Goal: Information Seeking & Learning: Learn about a topic

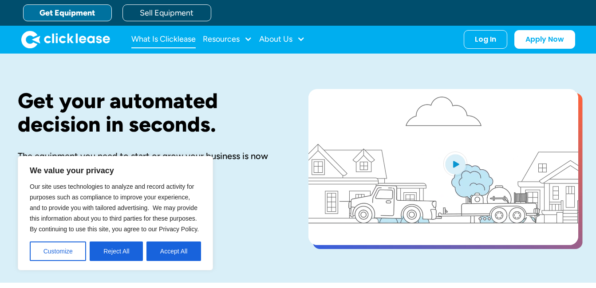
click at [163, 38] on link "What Is Clicklease" at bounding box center [163, 40] width 64 height 18
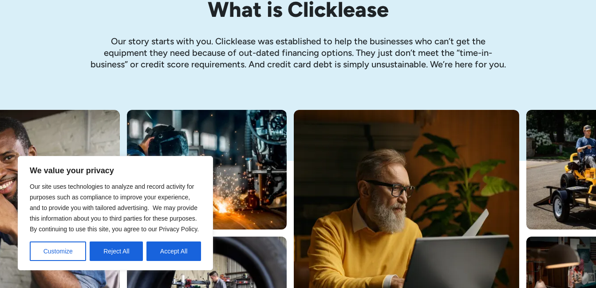
scroll to position [133, 0]
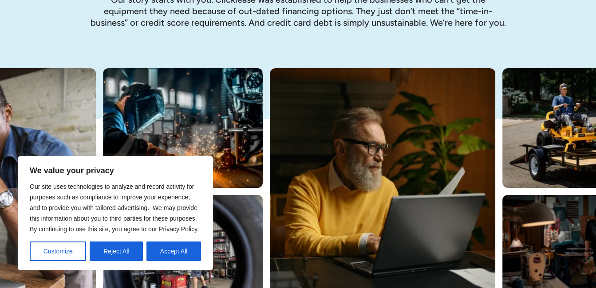
drag, startPoint x: 159, startPoint y: 247, endPoint x: 170, endPoint y: 250, distance: 11.5
click at [160, 247] on button "Accept All" at bounding box center [173, 252] width 55 height 20
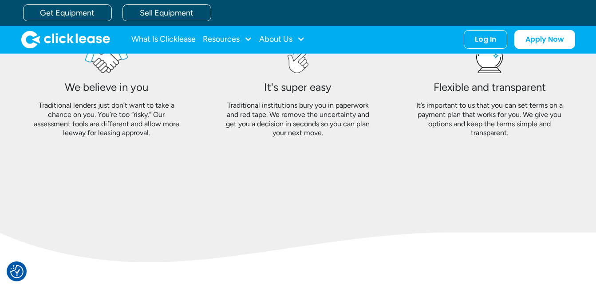
scroll to position [636, 0]
